Goal: Find specific page/section: Find specific page/section

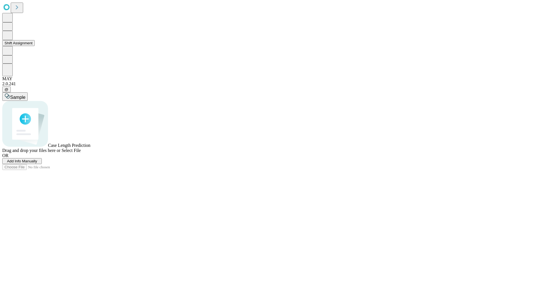
click at [35, 46] on button "Shift Assignment" at bounding box center [18, 43] width 32 height 6
